Goal: Find contact information: Find contact information

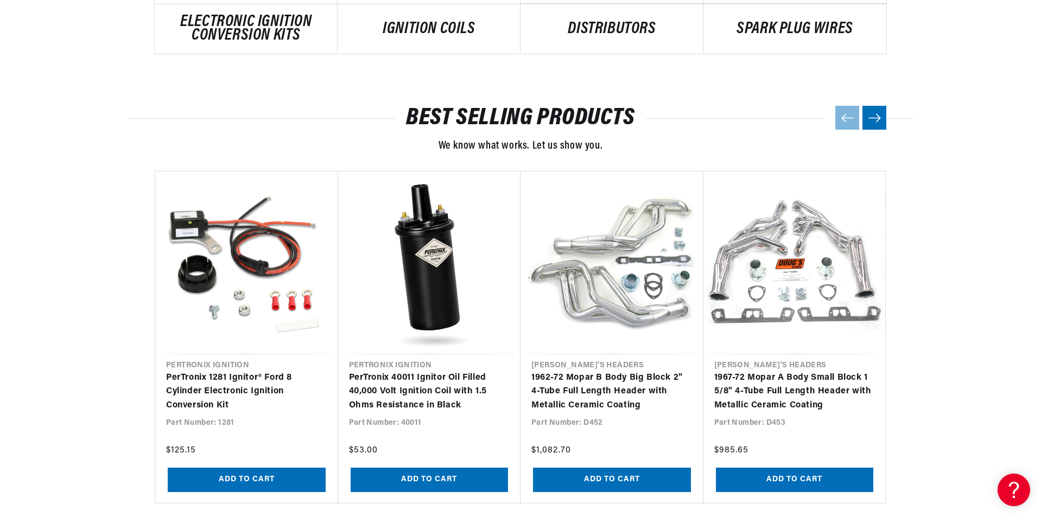
scroll to position [1140, 0]
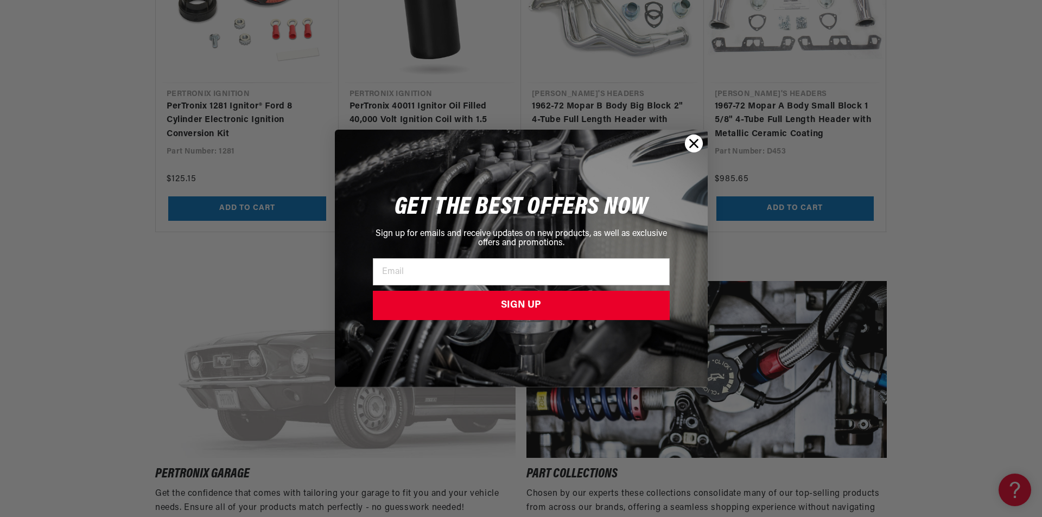
click at [697, 138] on circle "Close dialog" at bounding box center [693, 144] width 18 height 18
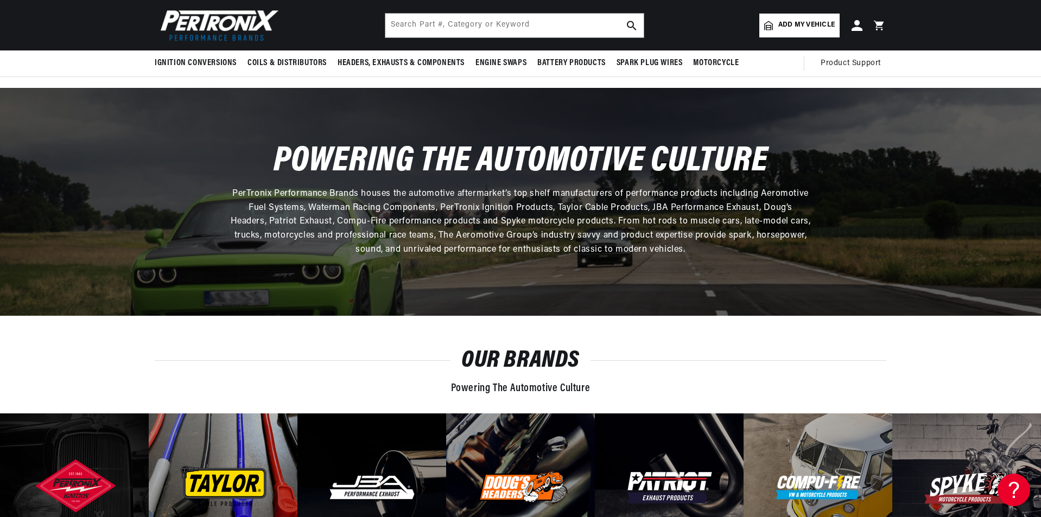
scroll to position [2806, 0]
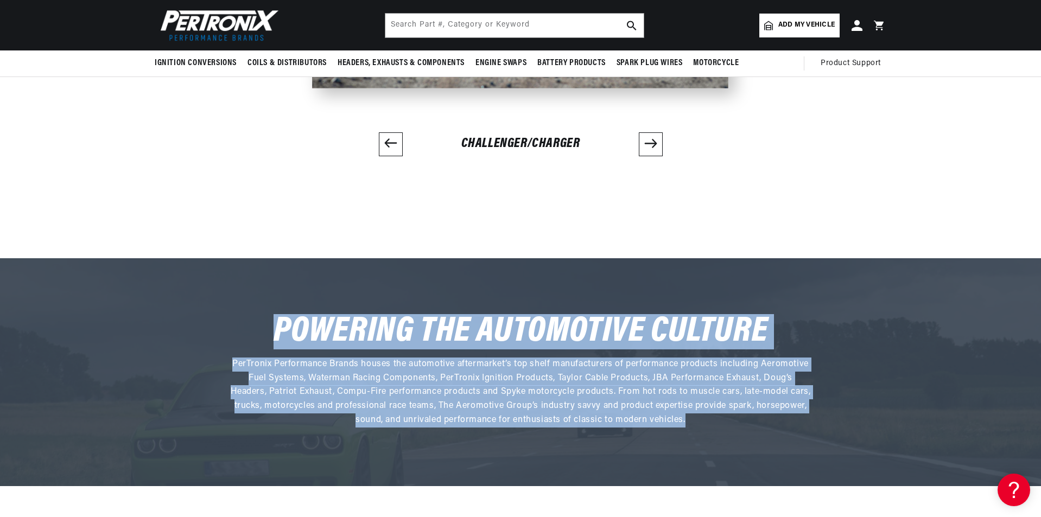
drag, startPoint x: 1039, startPoint y: 406, endPoint x: 974, endPoint y: 79, distance: 333.2
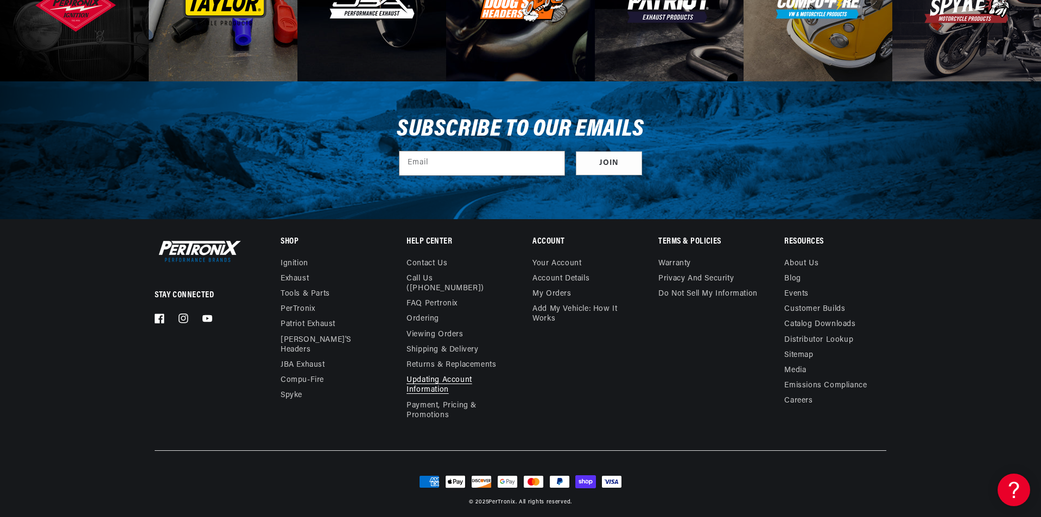
scroll to position [0, 0]
click at [443, 259] on link "Contact us" at bounding box center [427, 265] width 41 height 12
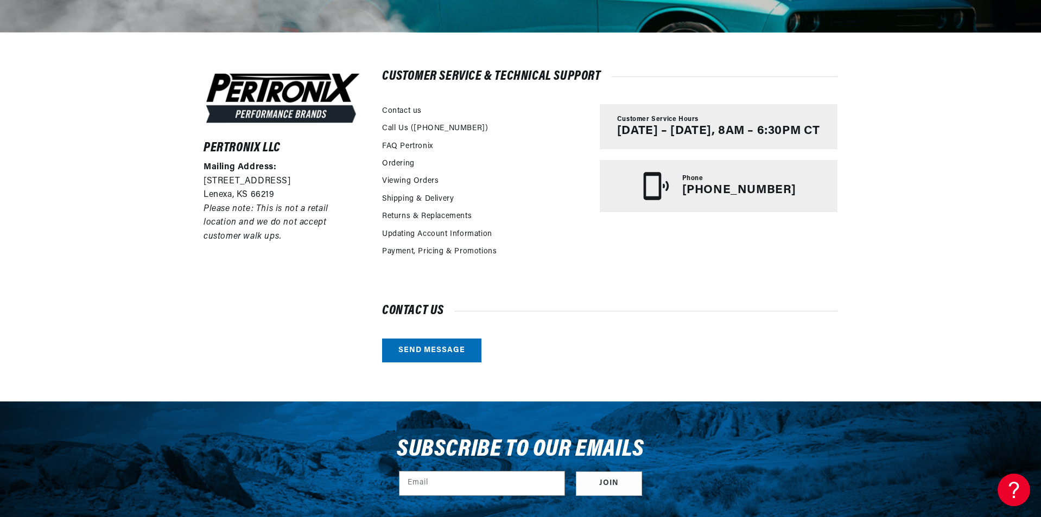
scroll to position [217, 0]
